Goal: Transaction & Acquisition: Purchase product/service

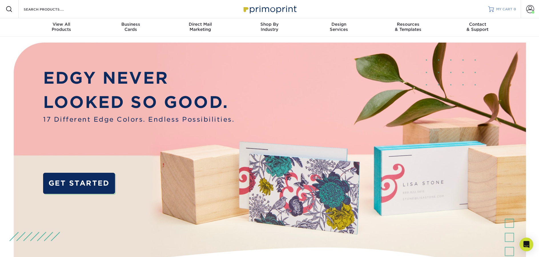
click at [504, 12] on link "MY CART 0" at bounding box center [502, 9] width 28 height 18
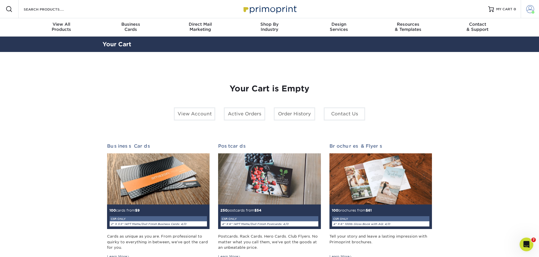
click at [531, 8] on span at bounding box center [530, 9] width 8 height 8
